Goal: Find specific page/section: Find specific page/section

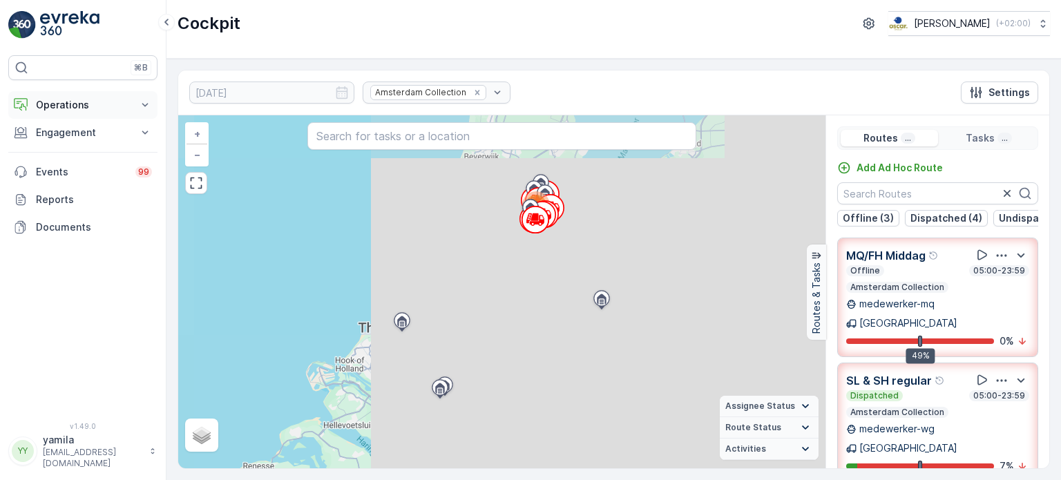
drag, startPoint x: 0, startPoint y: 0, endPoint x: 80, endPoint y: 102, distance: 129.3
click at [80, 102] on p "Operations" at bounding box center [83, 105] width 94 height 14
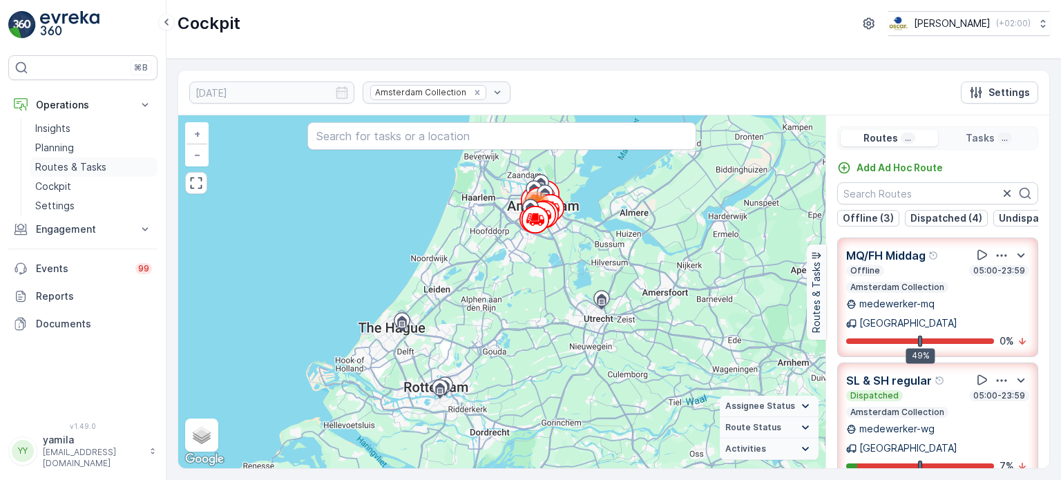
click at [66, 166] on p "Routes & Tasks" at bounding box center [70, 167] width 71 height 14
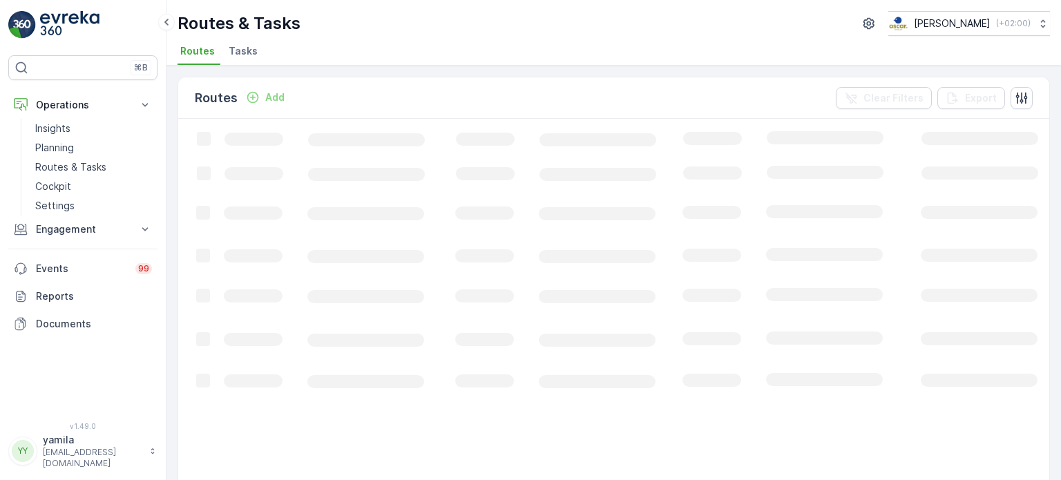
click at [233, 45] on span "Tasks" at bounding box center [243, 51] width 29 height 14
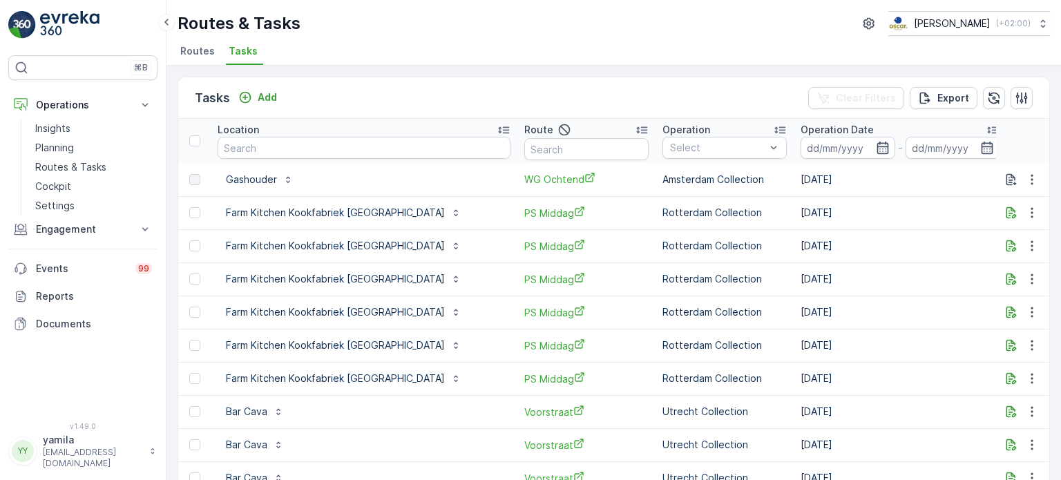
click at [282, 163] on td "Gashouder" at bounding box center [364, 179] width 307 height 33
click at [274, 146] on input "text" at bounding box center [364, 148] width 293 height 22
type input "[PERSON_NAME] paleis"
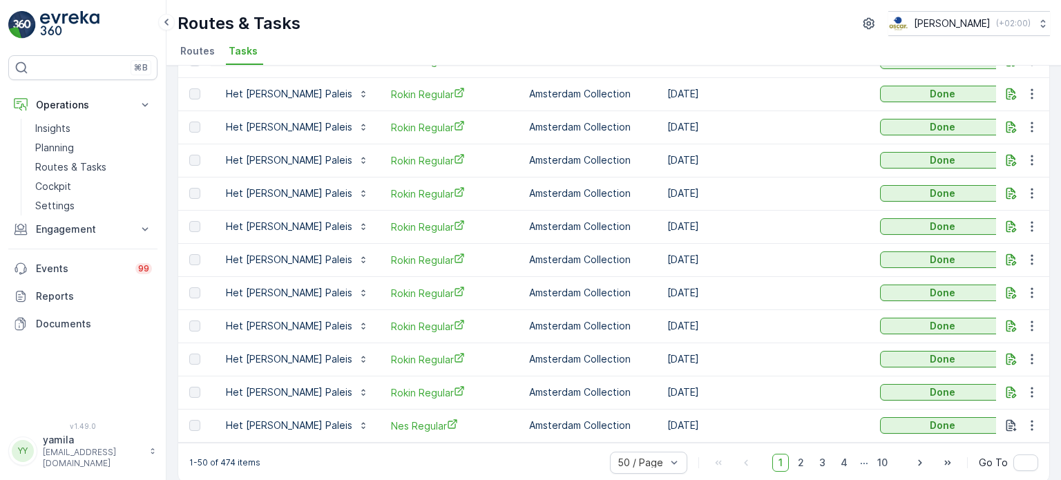
scroll to position [1397, 0]
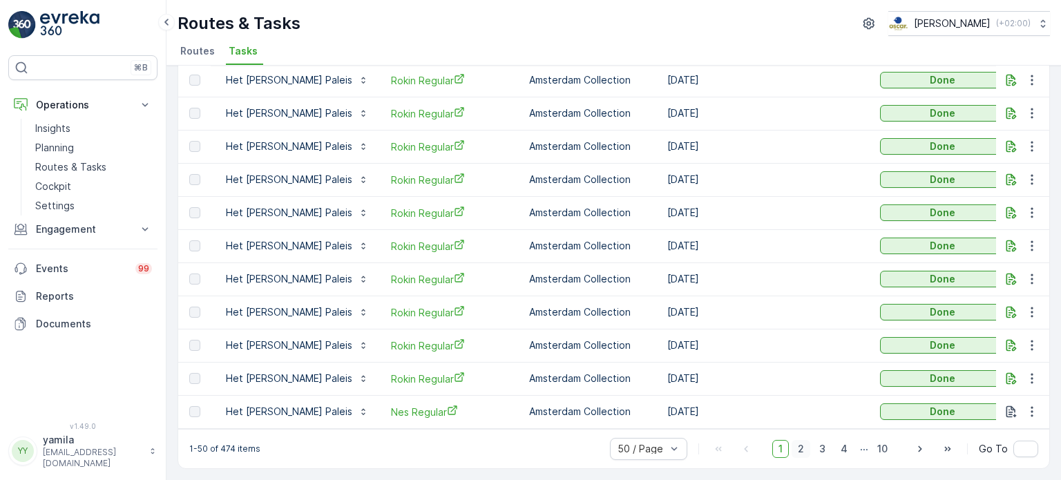
click at [797, 452] on span "2" at bounding box center [801, 449] width 19 height 18
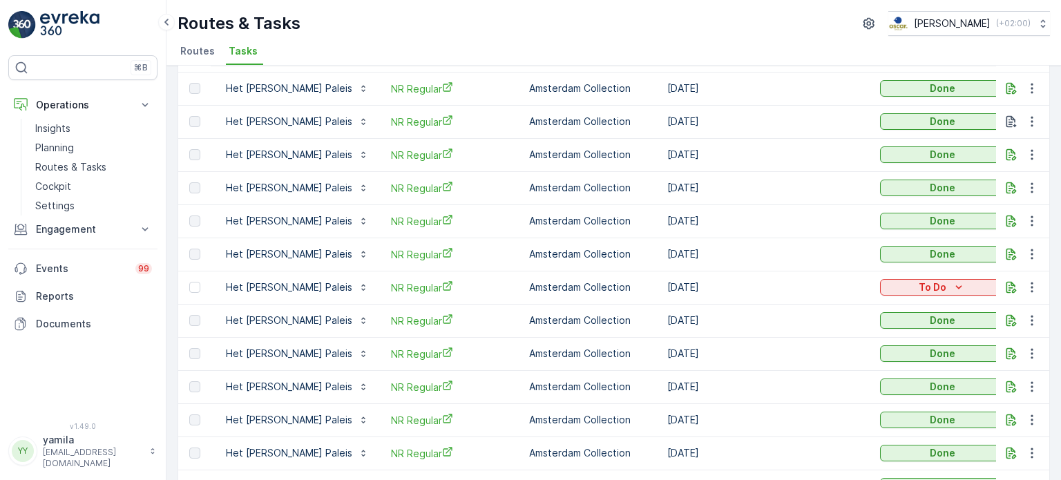
scroll to position [1397, 0]
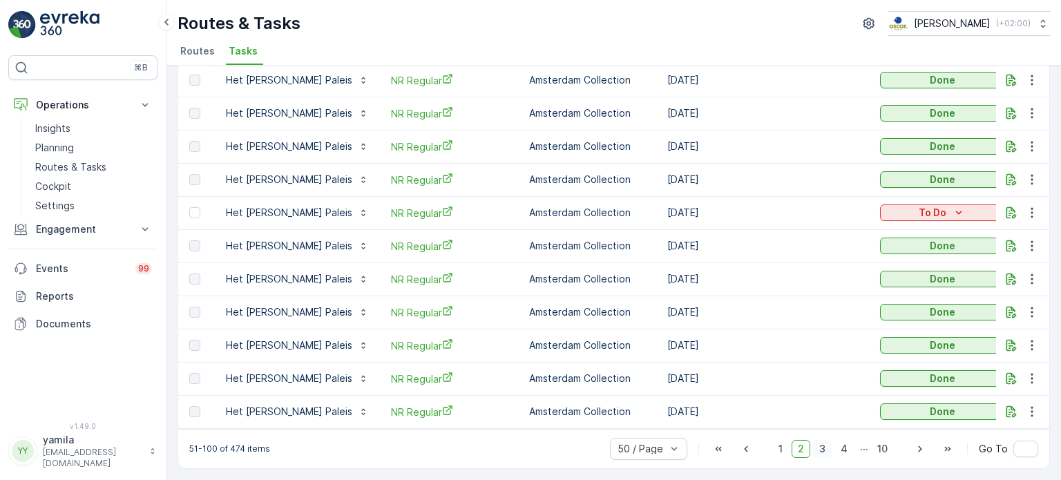
click at [822, 442] on span "3" at bounding box center [822, 449] width 19 height 18
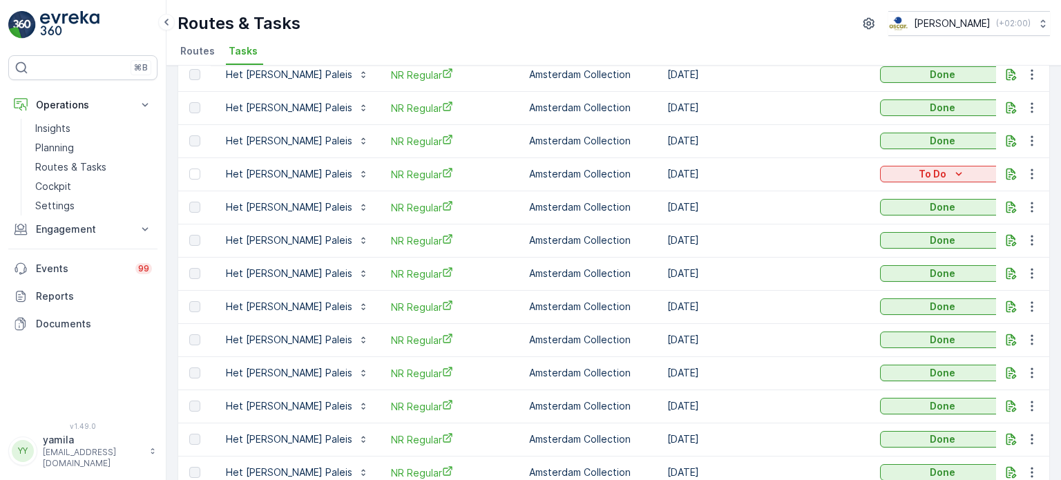
scroll to position [1397, 0]
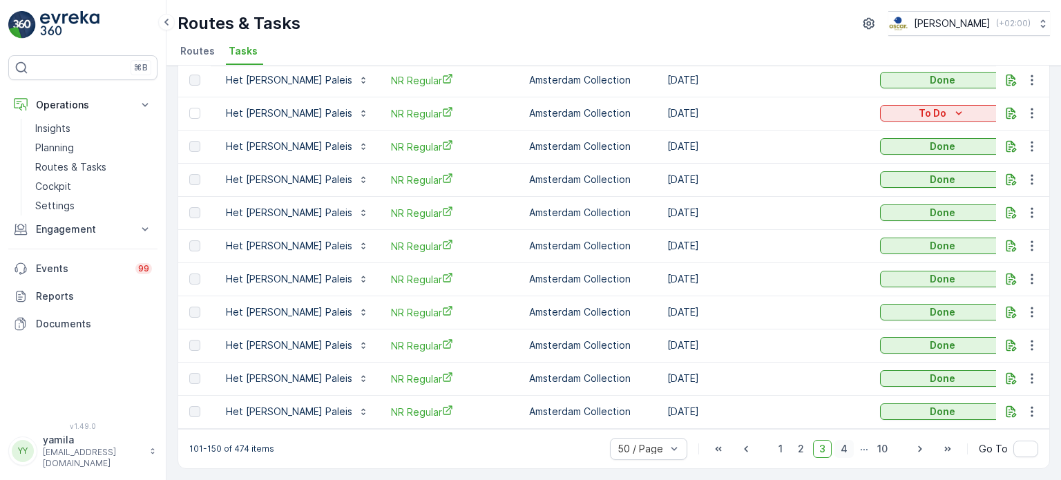
click at [845, 452] on span "4" at bounding box center [843, 449] width 19 height 18
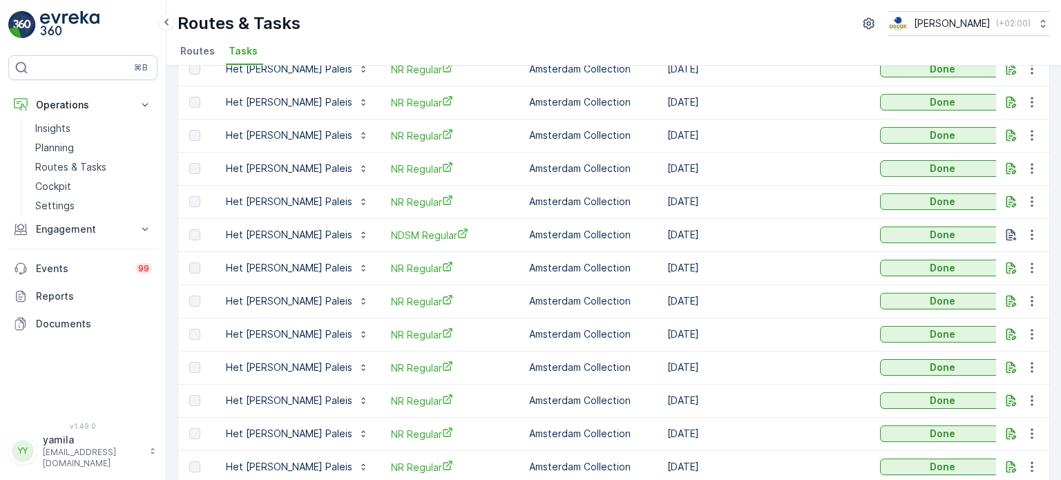
scroll to position [1397, 0]
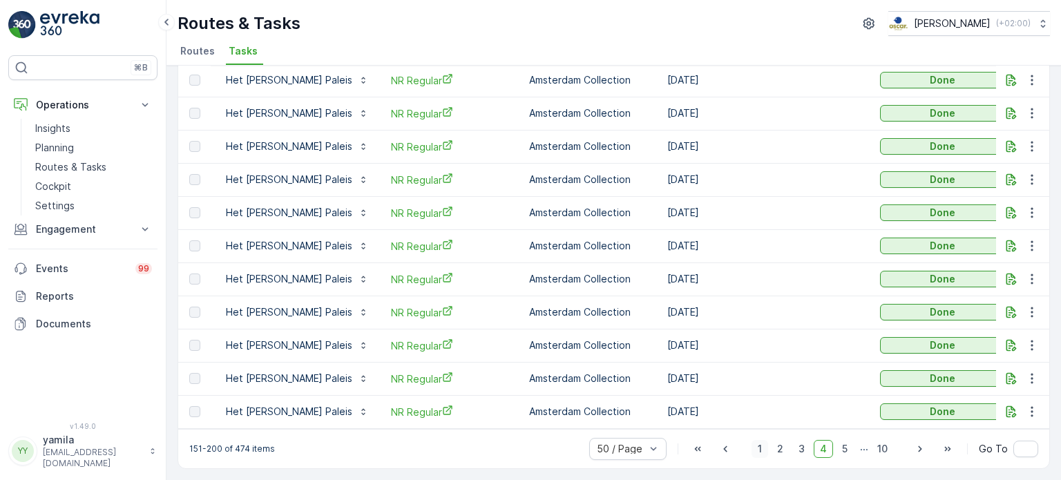
click at [760, 447] on span "1" at bounding box center [759, 449] width 17 height 18
click at [780, 450] on span "2" at bounding box center [780, 449] width 19 height 18
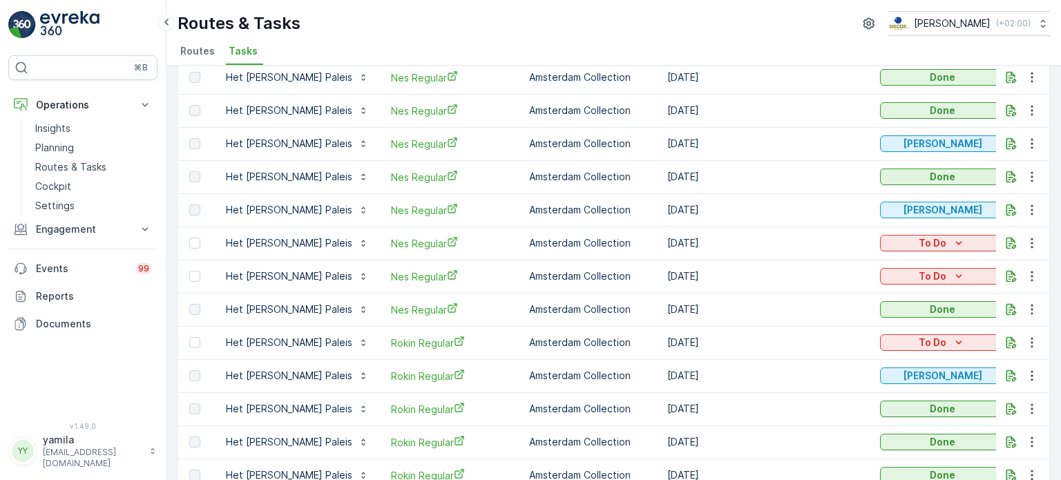
scroll to position [400, 0]
click at [75, 184] on link "Cockpit" at bounding box center [94, 186] width 128 height 19
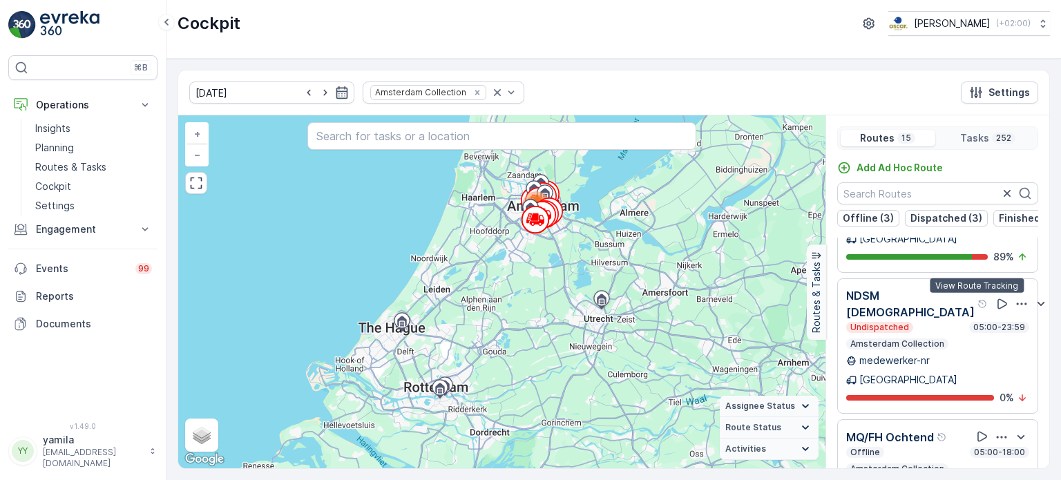
scroll to position [34, 0]
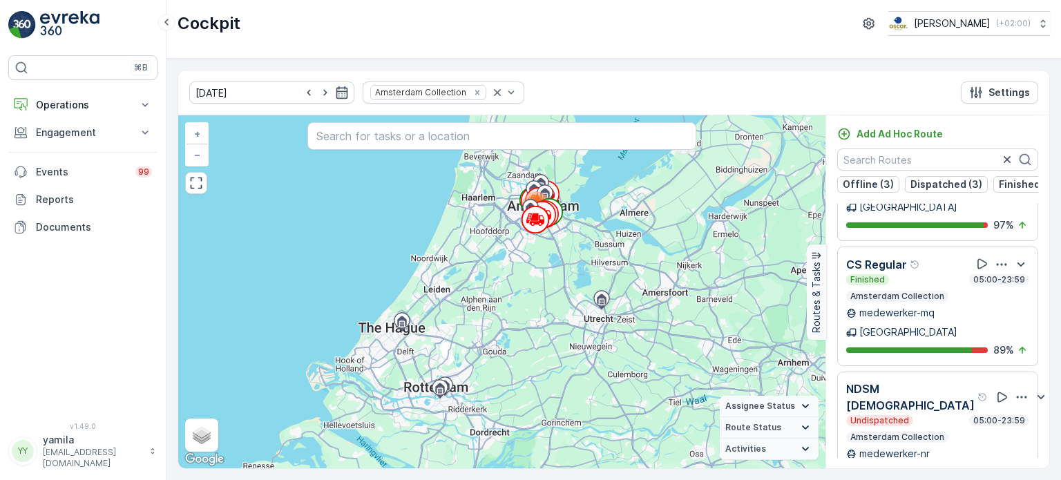
scroll to position [1121, 0]
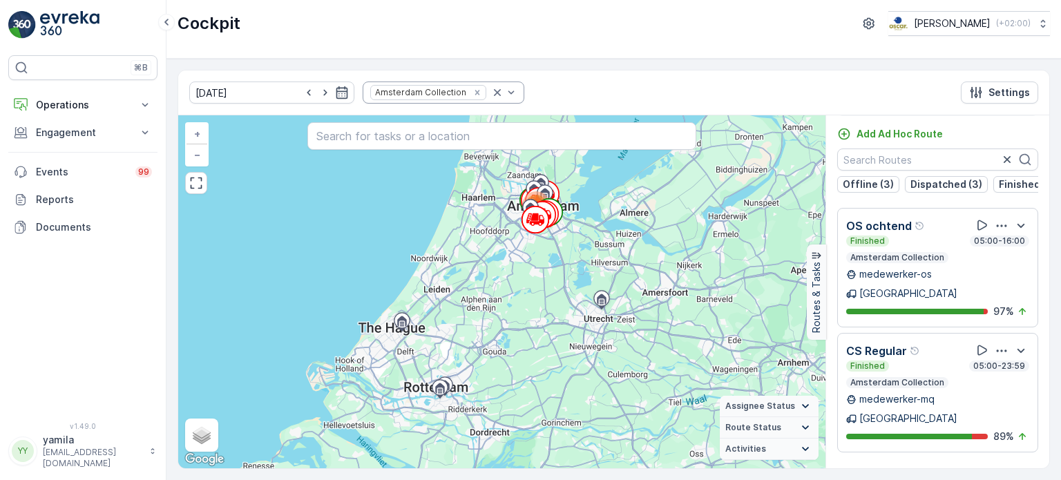
scroll to position [939, 0]
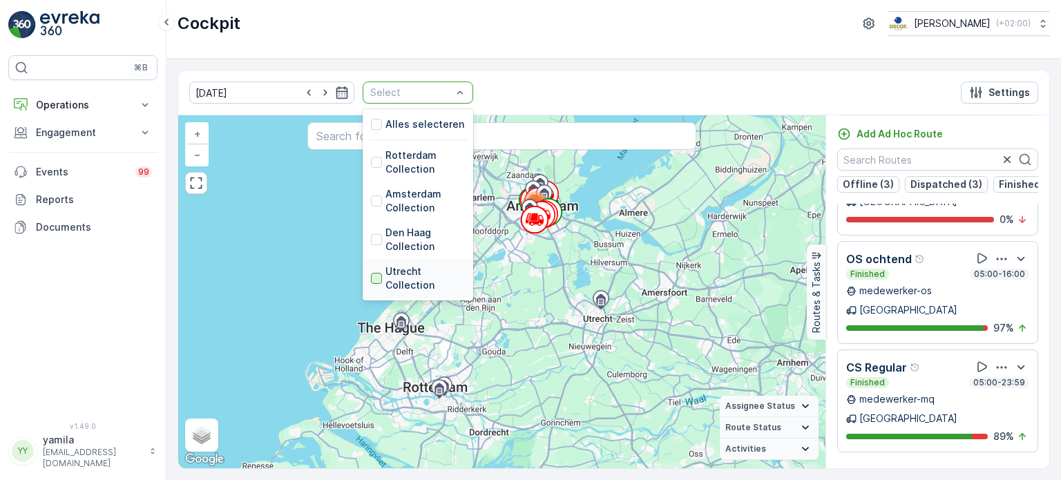
click at [371, 276] on div at bounding box center [376, 278] width 11 height 11
